Goal: Information Seeking & Learning: Find specific fact

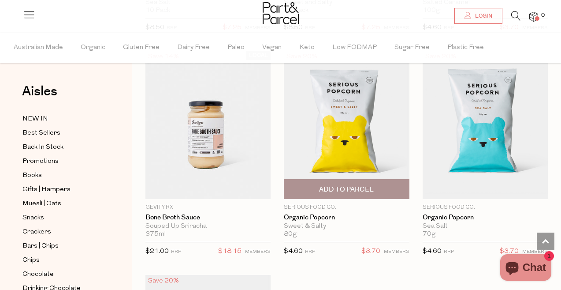
scroll to position [1166, 0]
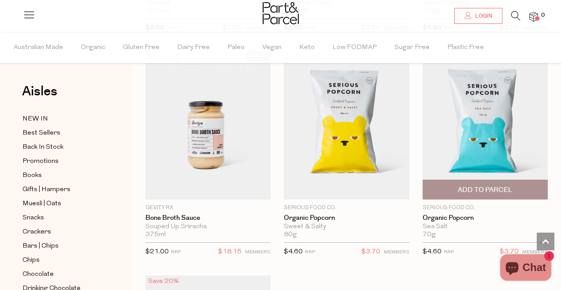
click at [447, 157] on img at bounding box center [485, 125] width 125 height 148
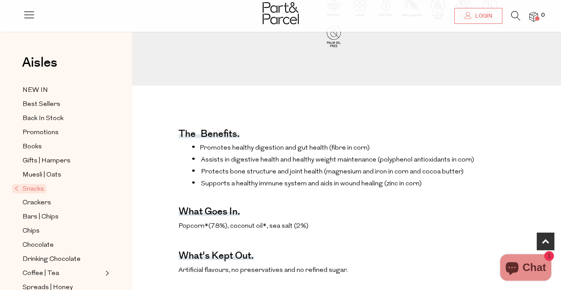
scroll to position [7, 0]
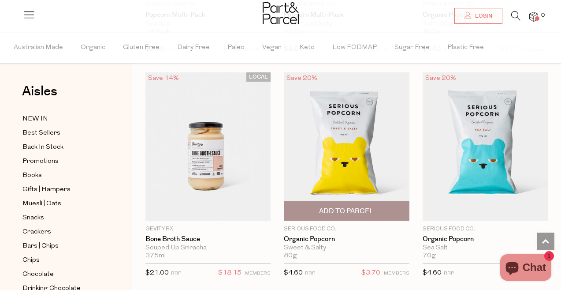
scroll to position [1141, 0]
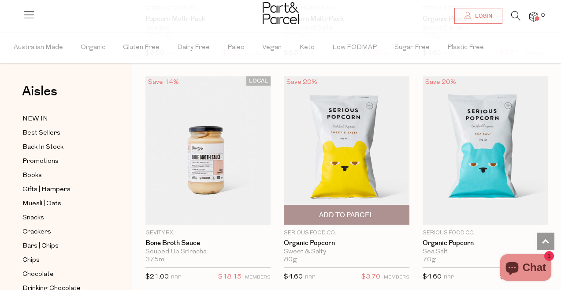
click at [361, 112] on img at bounding box center [346, 150] width 125 height 148
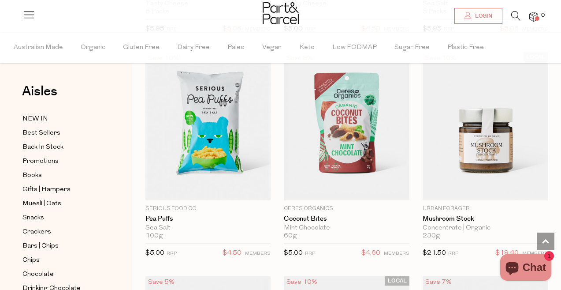
scroll to position [456, 0]
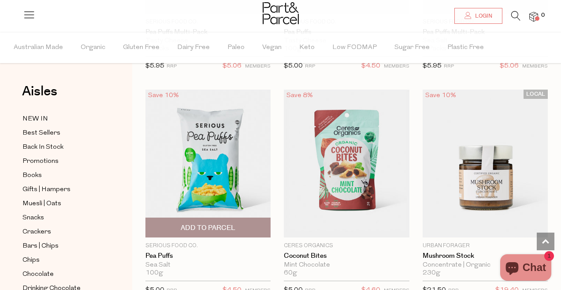
click at [241, 145] on img at bounding box center [208, 164] width 125 height 148
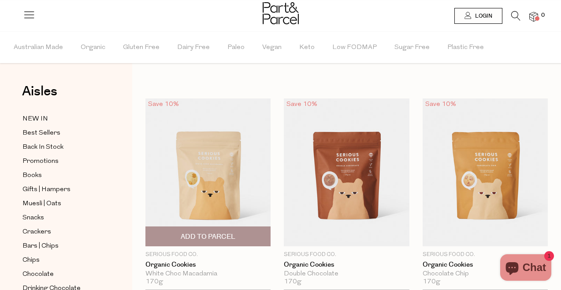
click at [235, 146] on img at bounding box center [208, 172] width 125 height 148
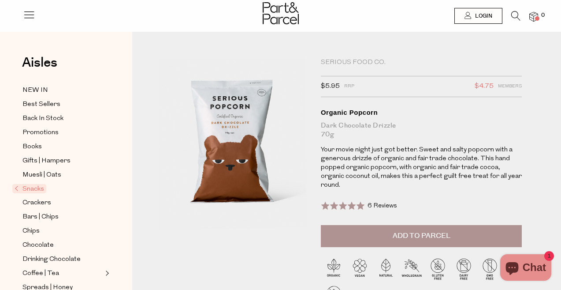
click at [354, 123] on div "Dark Chocolate Drizzle 70g" at bounding box center [422, 130] width 202 height 18
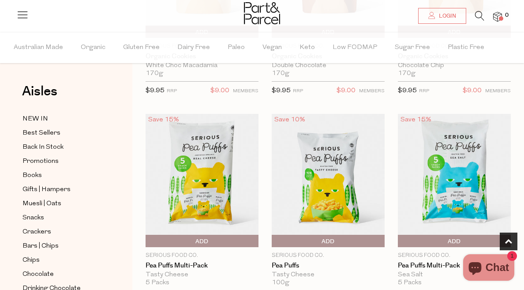
scroll to position [193, 0]
click at [420, 145] on img at bounding box center [454, 180] width 113 height 133
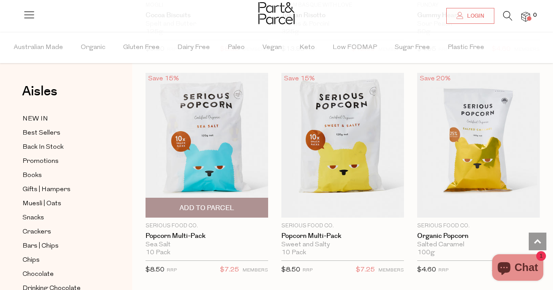
scroll to position [906, 0]
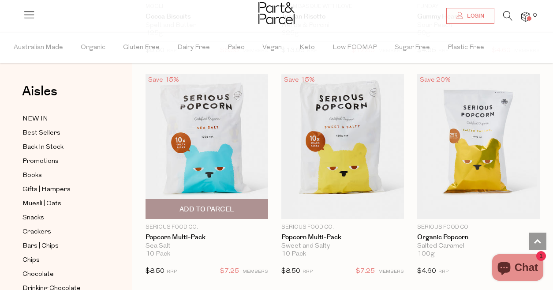
click at [205, 153] on img at bounding box center [207, 146] width 123 height 145
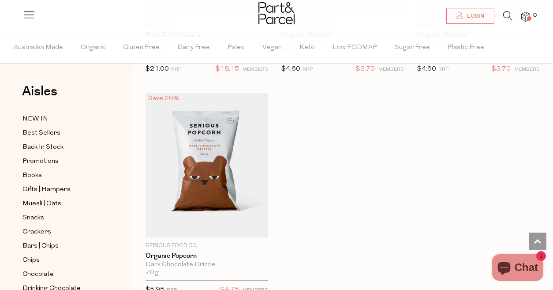
scroll to position [1330, 0]
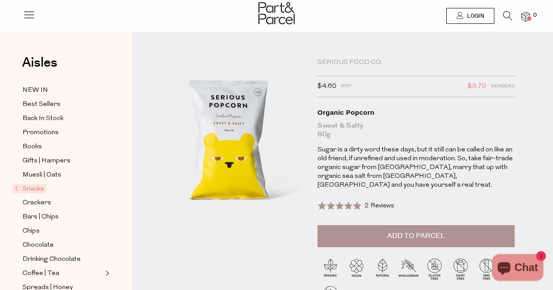
click icon
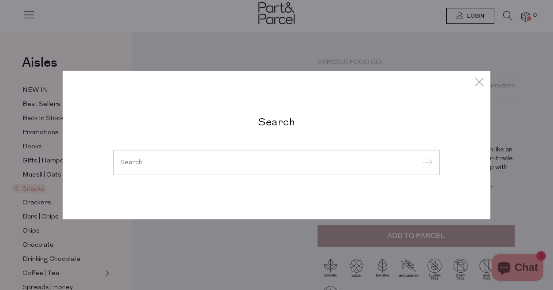
click input "search"
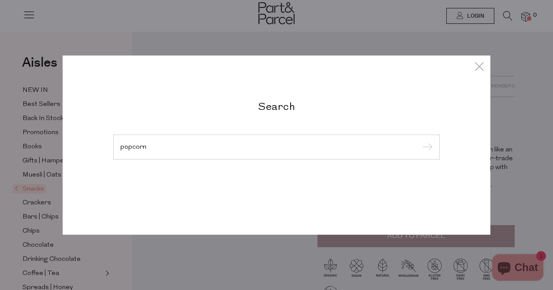
type input "popcorn"
click input "submit"
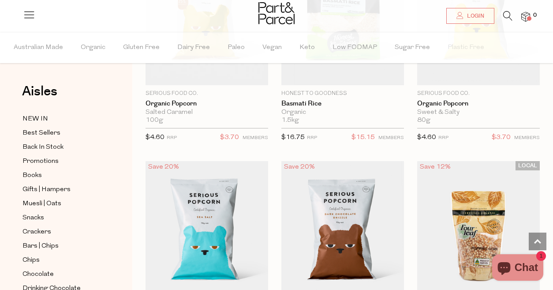
scroll to position [680, 0]
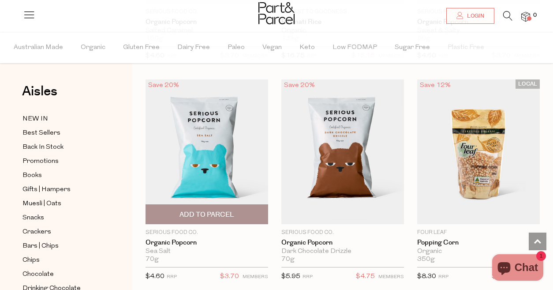
click at [209, 131] on img at bounding box center [207, 151] width 123 height 145
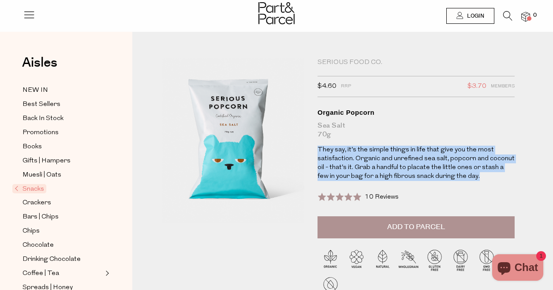
drag, startPoint x: 473, startPoint y: 176, endPoint x: 317, endPoint y: 150, distance: 157.8
click at [317, 150] on p "They say, it’s the simple things in life that give you the most satisfaction. O…" at bounding box center [415, 163] width 197 height 35
copy p "They say, it’s the simple things in life that give you the most satisfaction. O…"
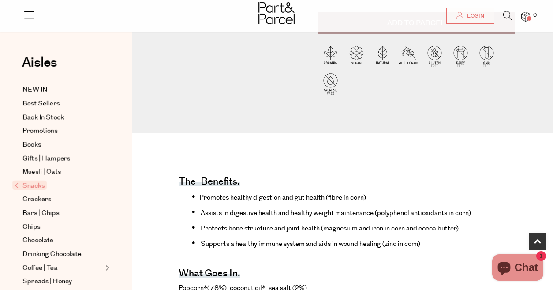
scroll to position [373, 0]
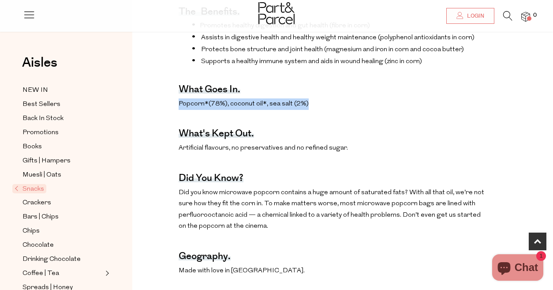
drag, startPoint x: 315, startPoint y: 104, endPoint x: 174, endPoint y: 105, distance: 140.7
click at [174, 105] on div "The benefits. Promotes healthy digestion and gut health (fibre in corn) Assists…" at bounding box center [342, 256] width 407 height 537
copy p "Popcorn*(78%), coconut oil*, sea salt (2%)"
click at [250, 157] on div "The benefits. Promotes healthy digestion and gut health (fibre in corn) Assists…" at bounding box center [332, 256] width 306 height 537
